Goal: Navigation & Orientation: Find specific page/section

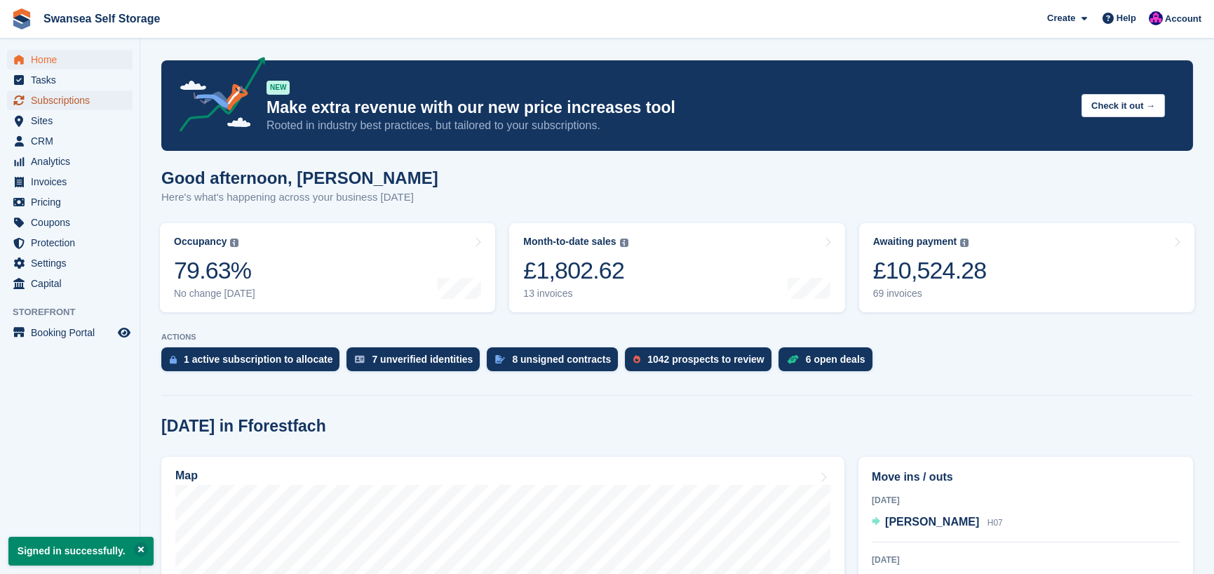
click at [70, 102] on span "Subscriptions" at bounding box center [73, 100] width 84 height 20
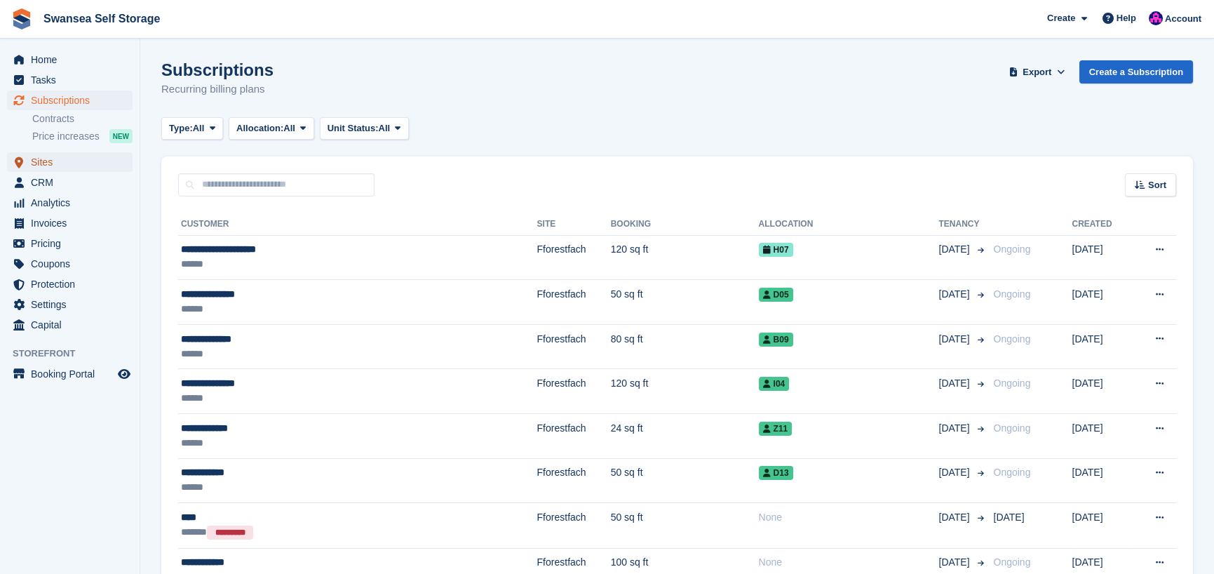
click at [51, 164] on span "Sites" at bounding box center [73, 162] width 84 height 20
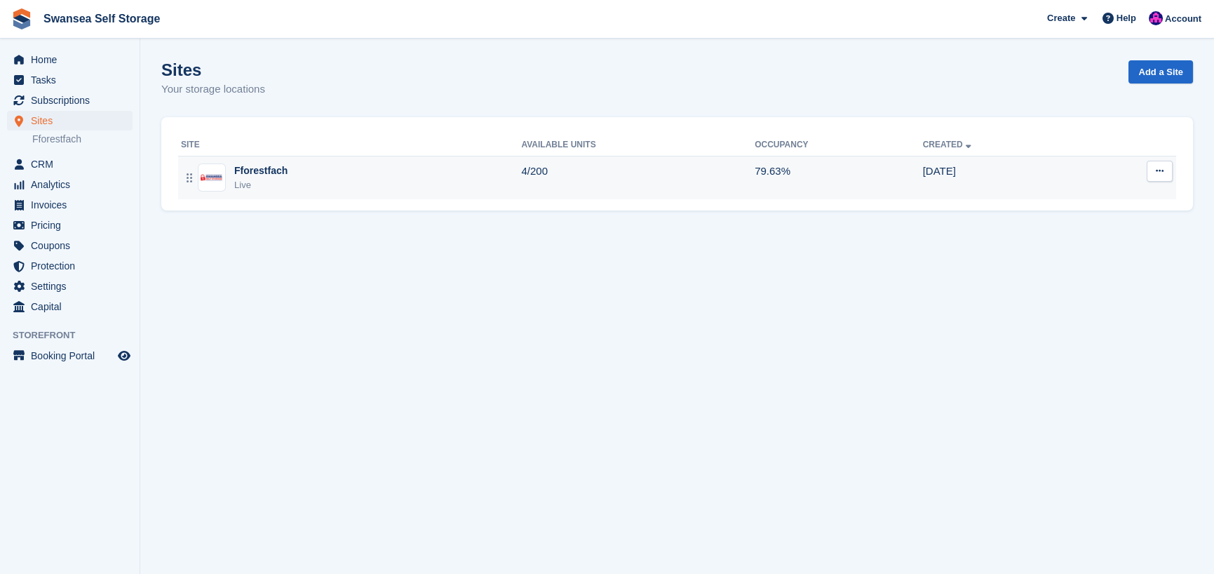
click at [246, 175] on div "Fforestfach" at bounding box center [260, 170] width 53 height 15
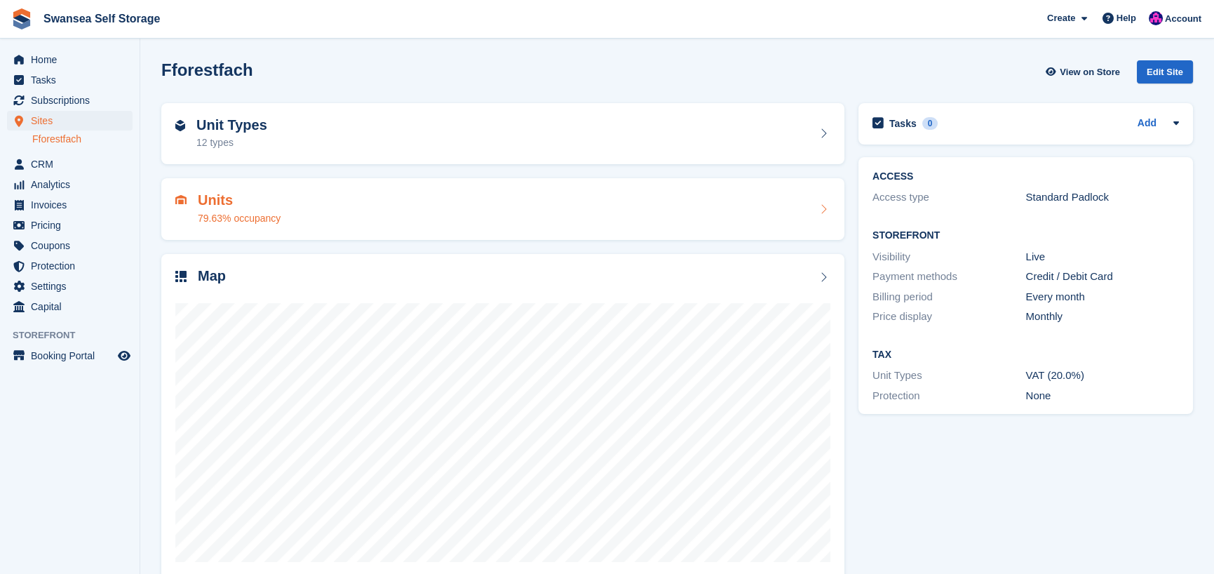
click at [213, 196] on h2 "Units" at bounding box center [239, 200] width 83 height 16
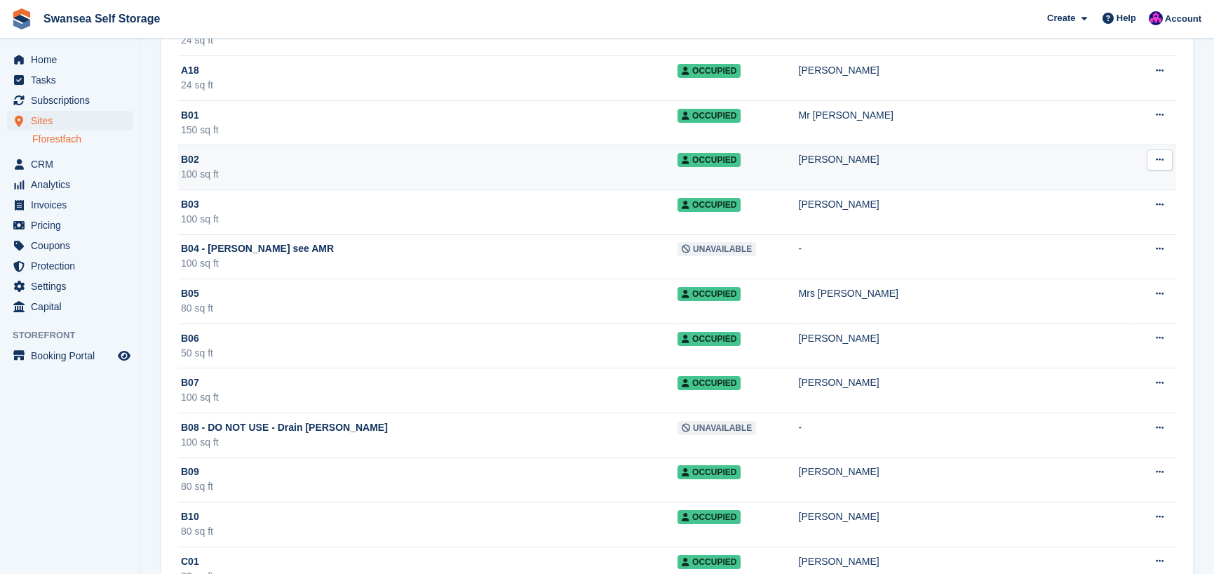
scroll to position [842, 0]
